Goal: Task Accomplishment & Management: Manage account settings

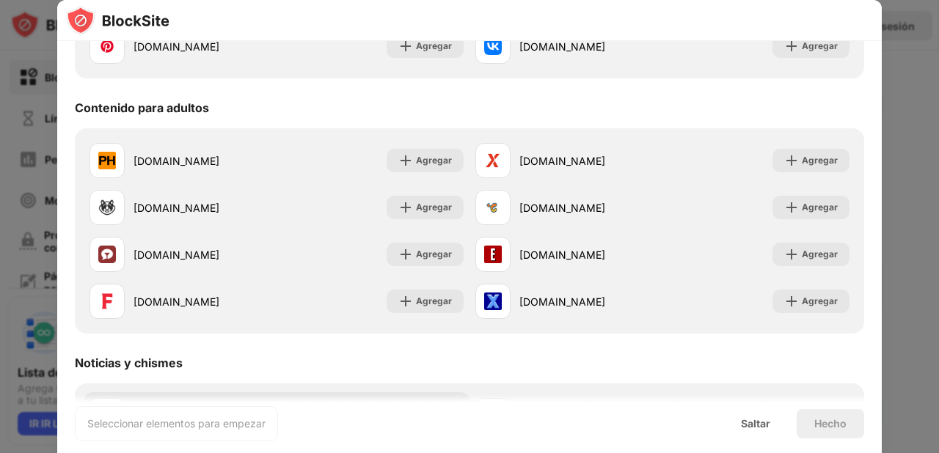
scroll to position [622, 0]
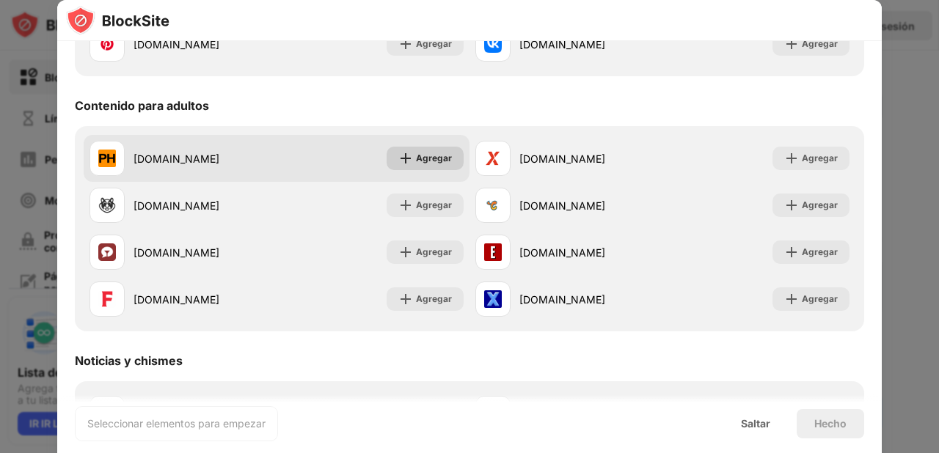
click at [416, 164] on div "Agregar" at bounding box center [434, 158] width 36 height 15
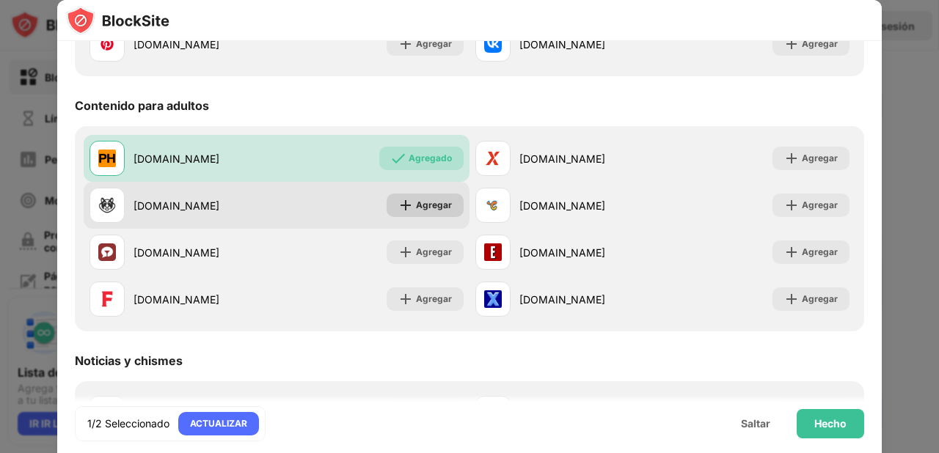
click at [423, 210] on font "Agregar" at bounding box center [434, 205] width 36 height 11
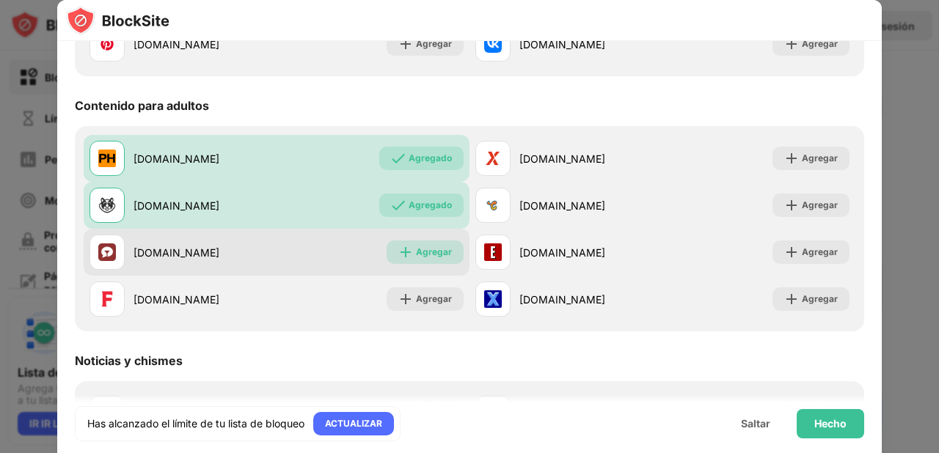
click at [423, 256] on font "Agregar" at bounding box center [434, 251] width 36 height 11
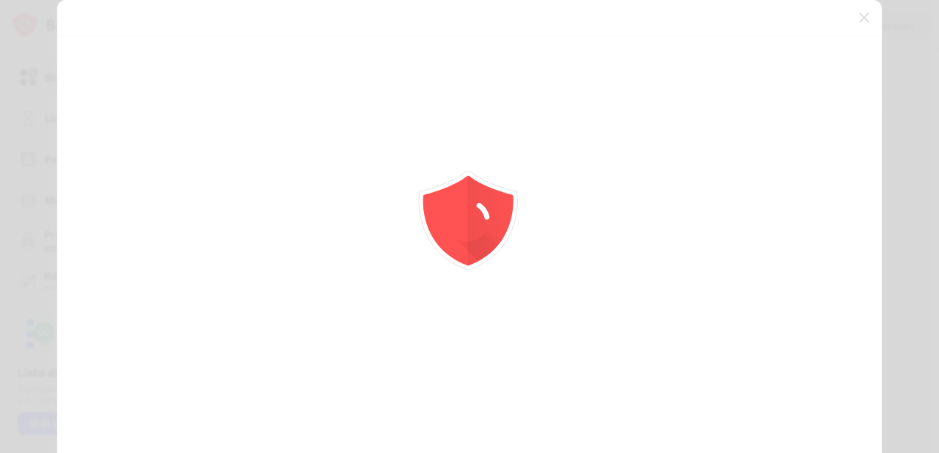
click at [425, 296] on icon "animation" at bounding box center [469, 227] width 264 height 264
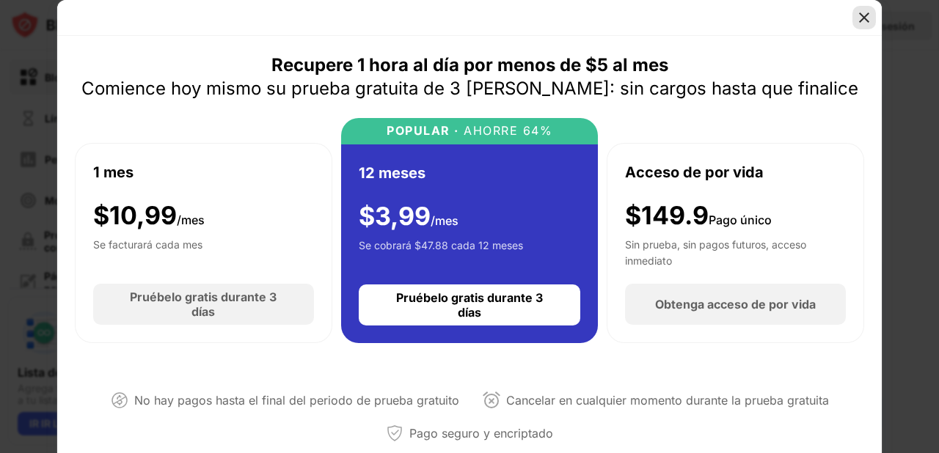
click at [861, 13] on img at bounding box center [864, 17] width 15 height 15
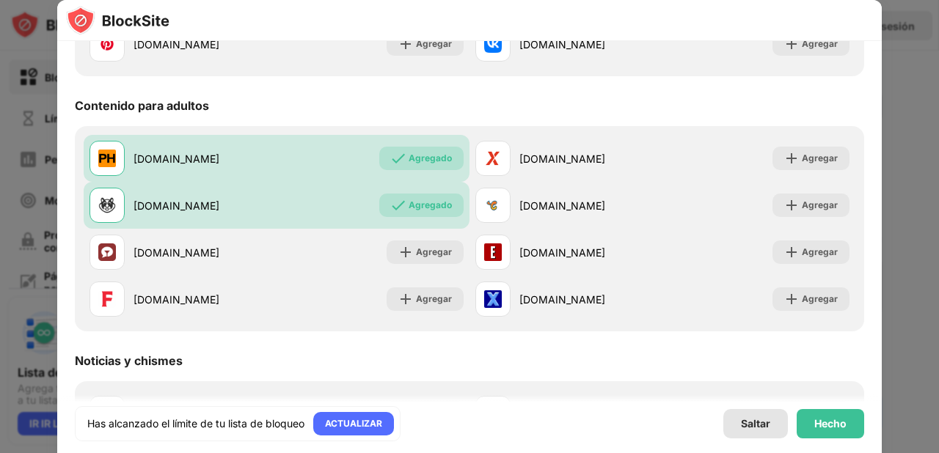
click at [759, 425] on font "Saltar" at bounding box center [755, 423] width 29 height 12
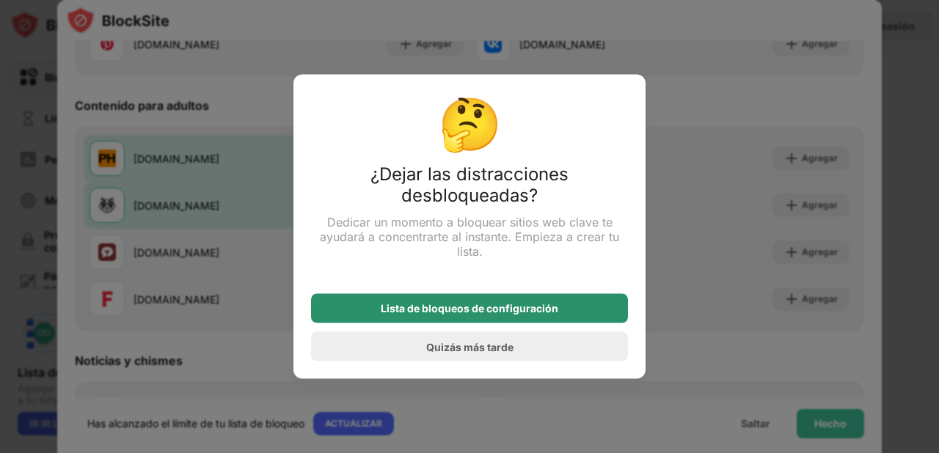
click at [485, 310] on font "Lista de bloqueos de configuración" at bounding box center [470, 308] width 178 height 12
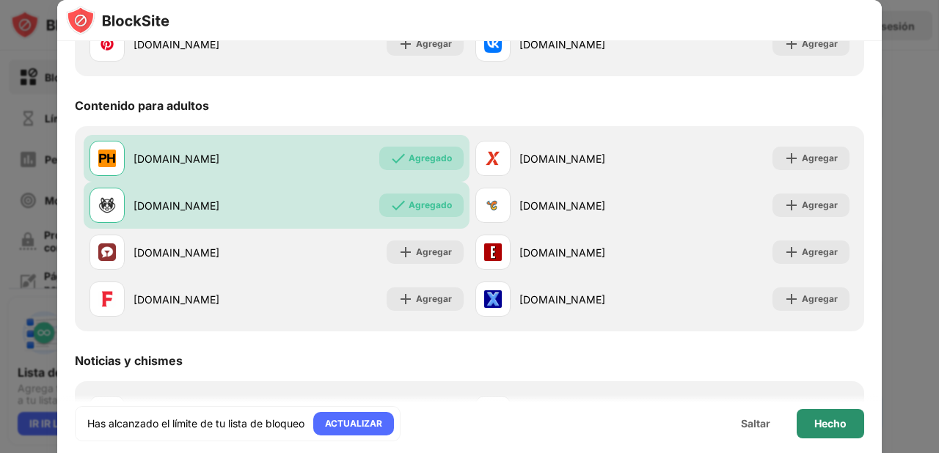
click at [819, 428] on font "Hecho" at bounding box center [830, 423] width 32 height 12
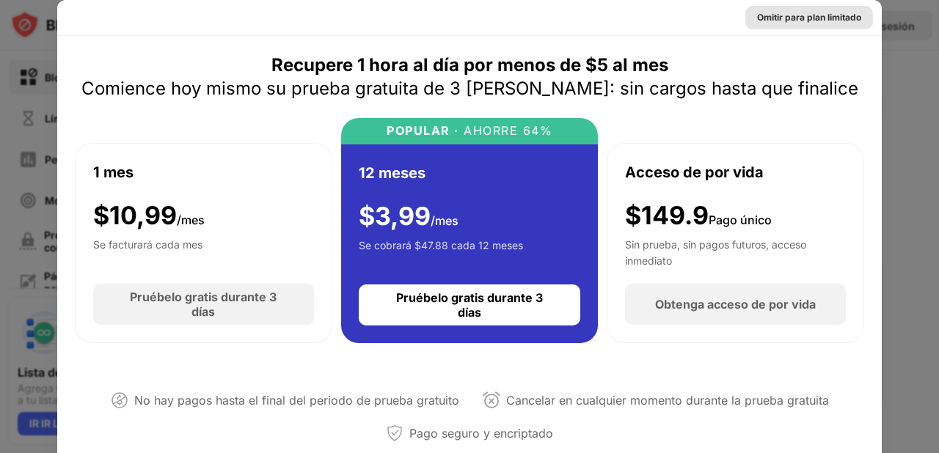
click at [822, 12] on font "Omitir para plan limitado" at bounding box center [809, 17] width 104 height 11
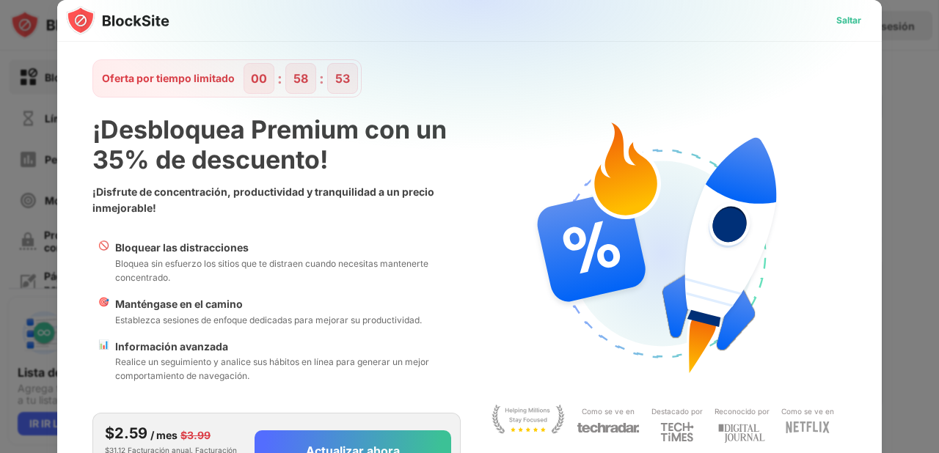
click at [839, 19] on font "Saltar" at bounding box center [848, 20] width 25 height 11
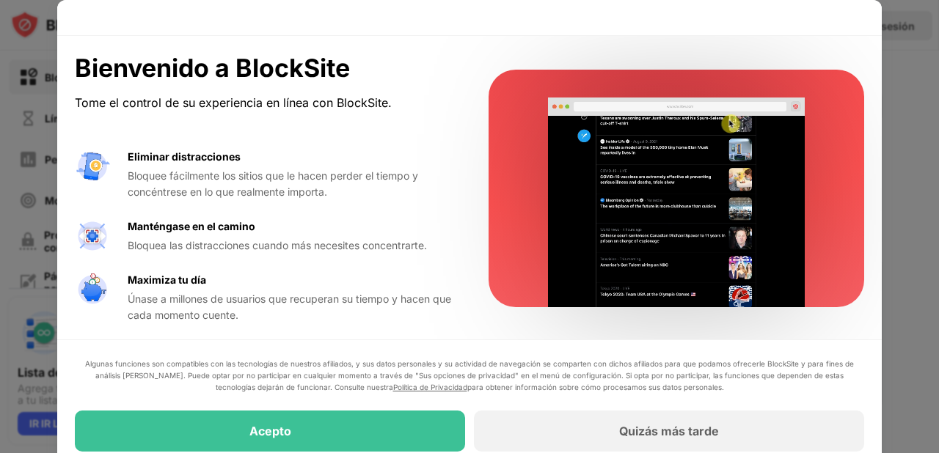
click at [908, 152] on div at bounding box center [469, 226] width 939 height 453
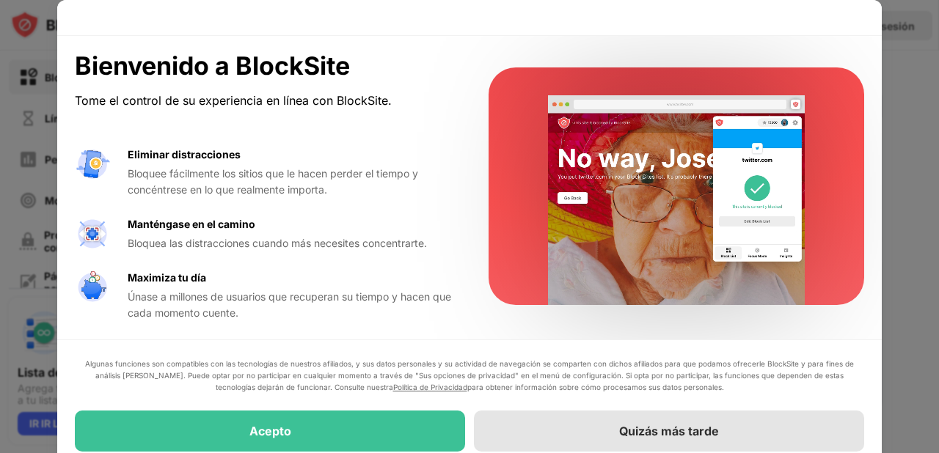
click at [655, 431] on font "Quizás más tarde" at bounding box center [669, 431] width 100 height 15
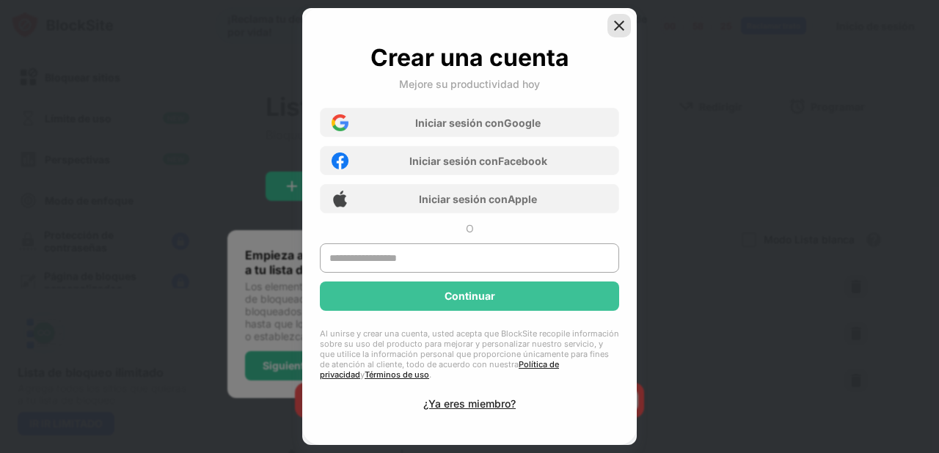
click at [621, 30] on img at bounding box center [619, 25] width 15 height 15
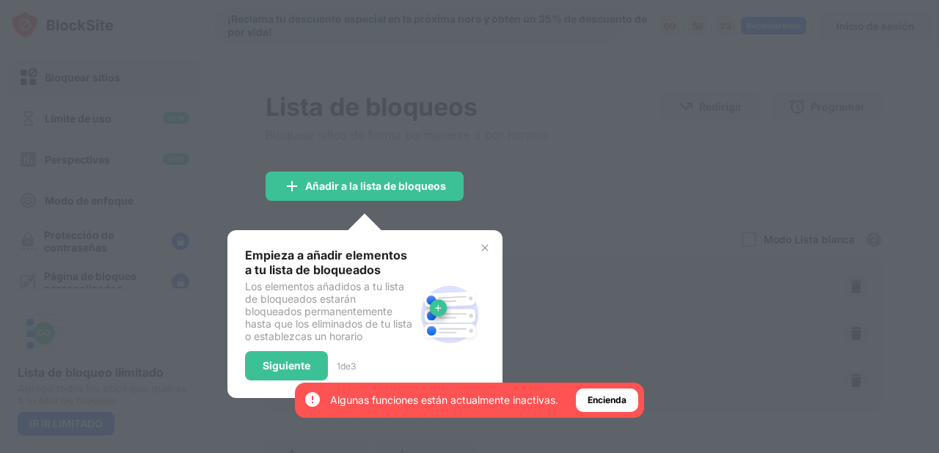
click at [629, 201] on div at bounding box center [469, 226] width 939 height 453
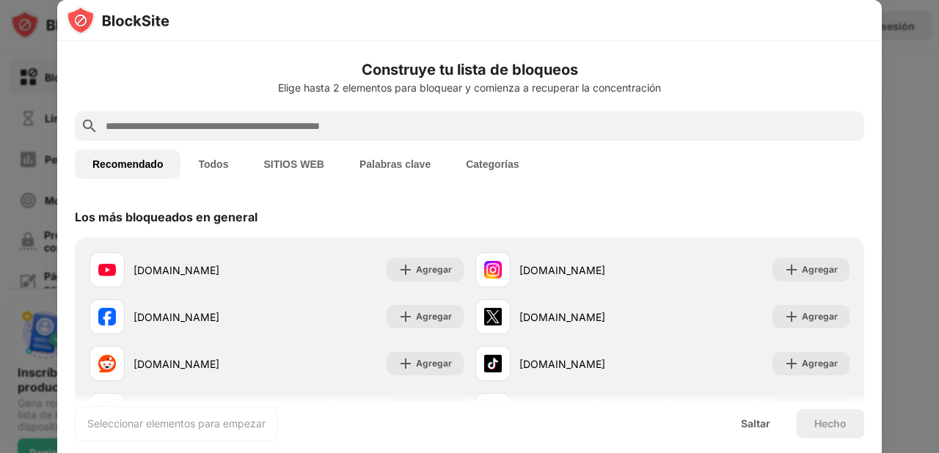
click at [263, 124] on input "text" at bounding box center [481, 126] width 754 height 18
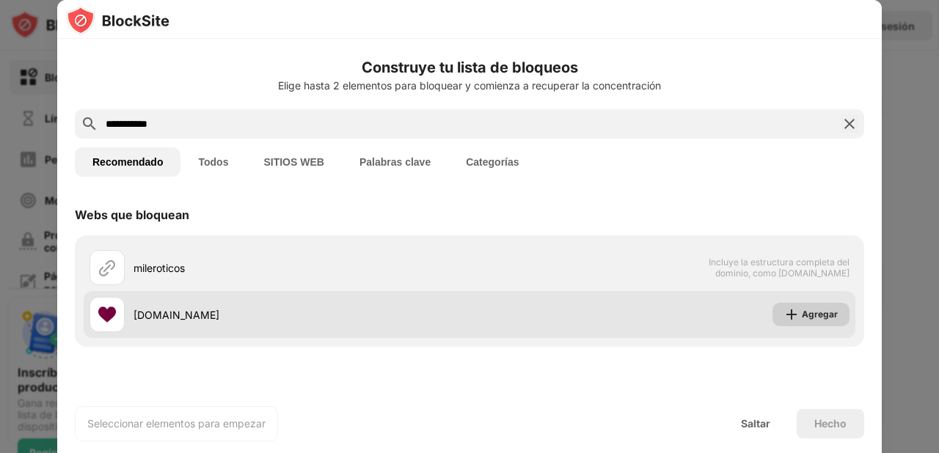
click at [808, 317] on font "Agregar" at bounding box center [820, 314] width 36 height 11
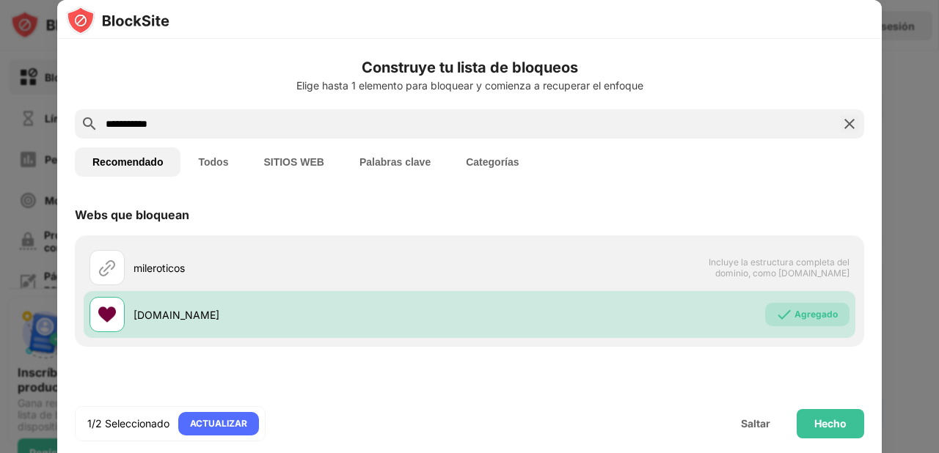
click at [208, 125] on input "**********" at bounding box center [469, 124] width 731 height 18
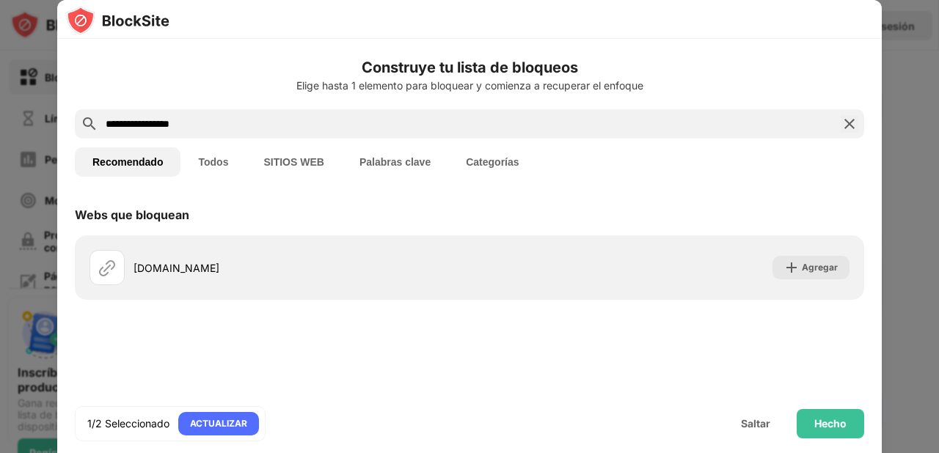
type input "**********"
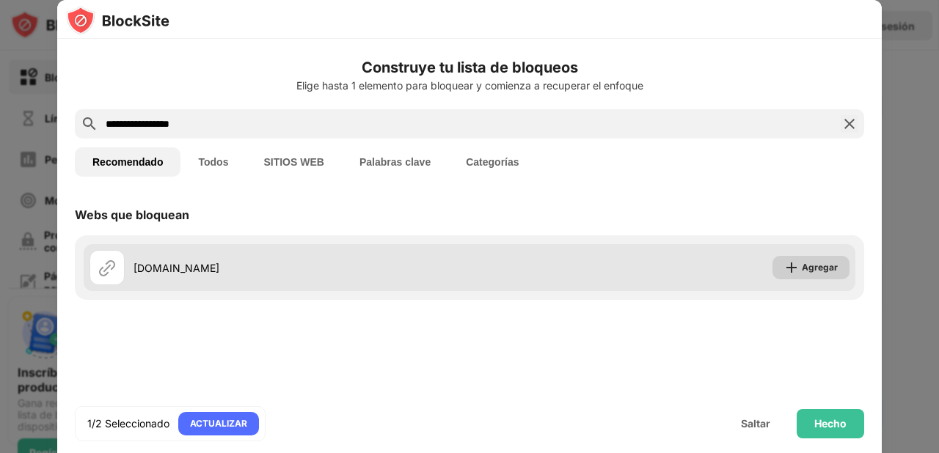
click at [832, 268] on font "Agregar" at bounding box center [820, 267] width 36 height 11
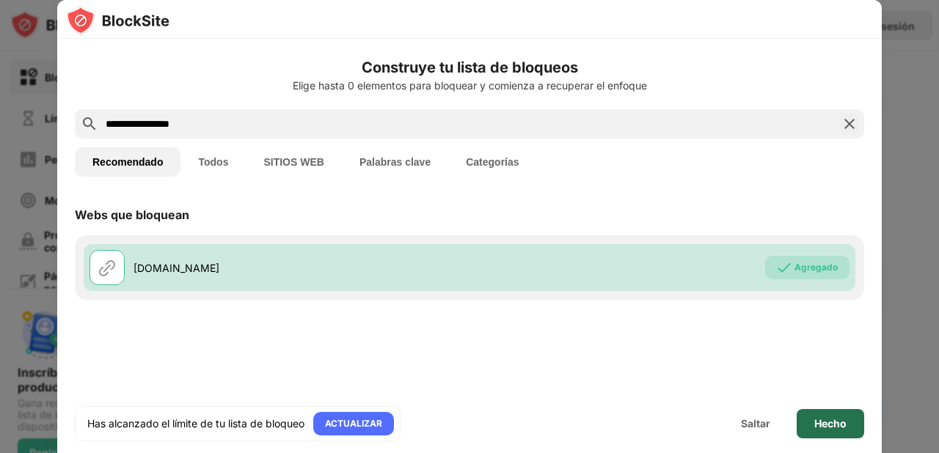
click at [826, 421] on font "Hecho" at bounding box center [830, 423] width 32 height 12
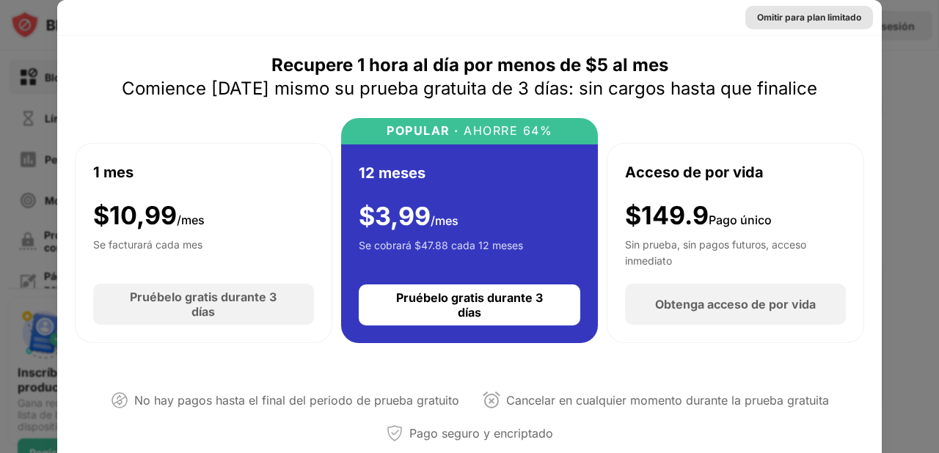
click at [783, 18] on font "Omitir para plan limitado" at bounding box center [809, 17] width 104 height 11
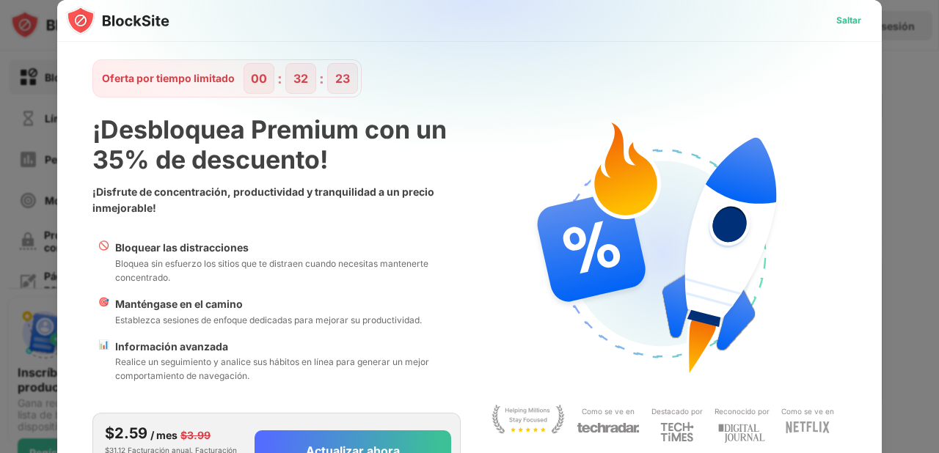
click at [840, 16] on font "Saltar" at bounding box center [848, 20] width 25 height 11
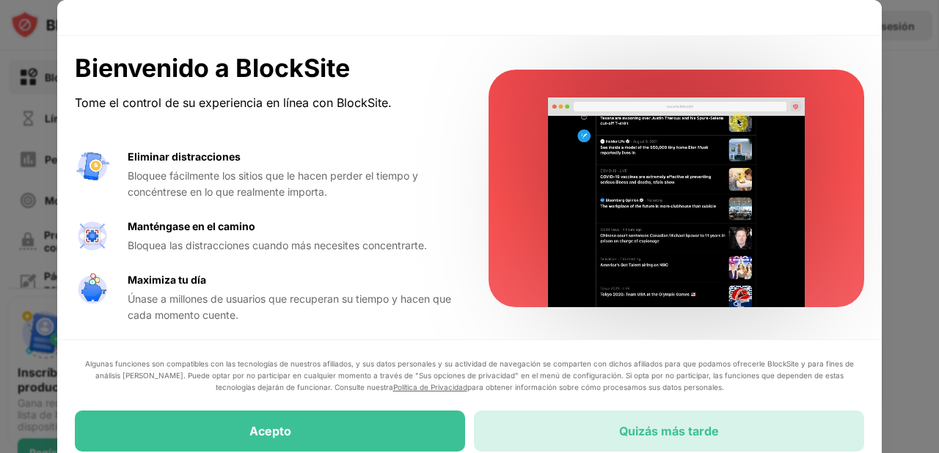
click at [672, 445] on div "Quizás más tarde" at bounding box center [669, 431] width 390 height 41
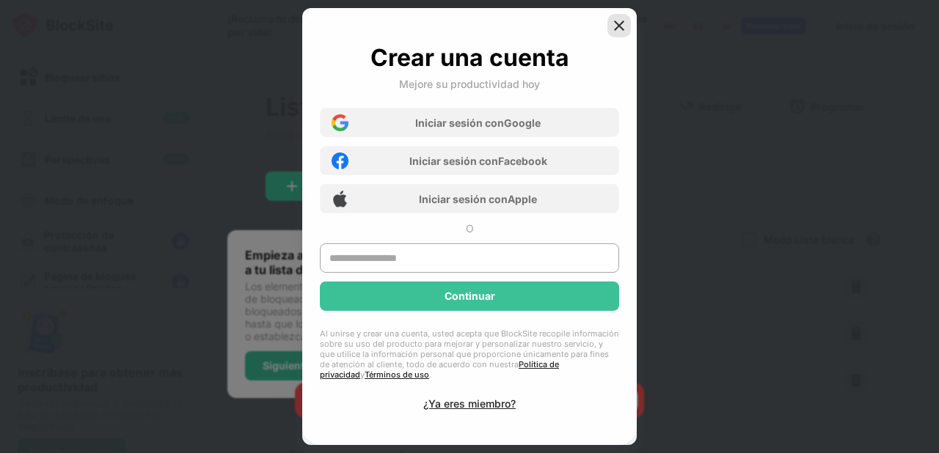
click at [618, 26] on img at bounding box center [619, 25] width 15 height 15
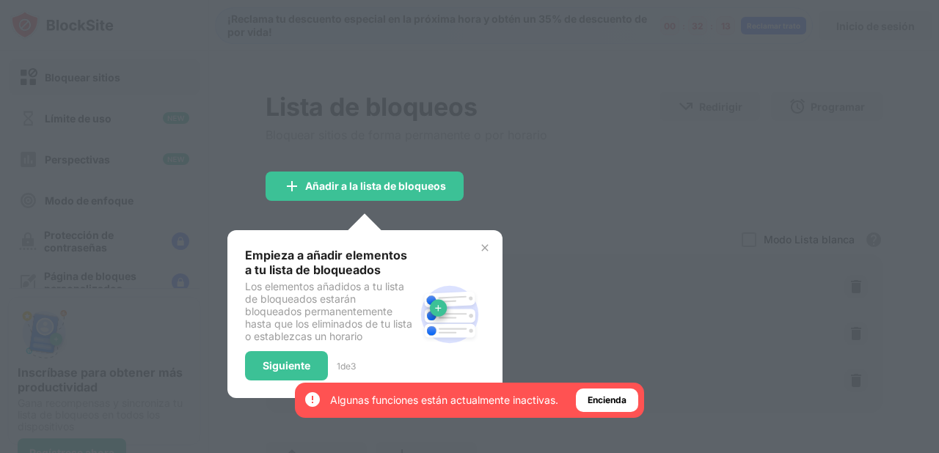
click at [612, 260] on div at bounding box center [469, 226] width 939 height 453
click at [607, 293] on div at bounding box center [469, 226] width 939 height 453
